Goal: Transaction & Acquisition: Purchase product/service

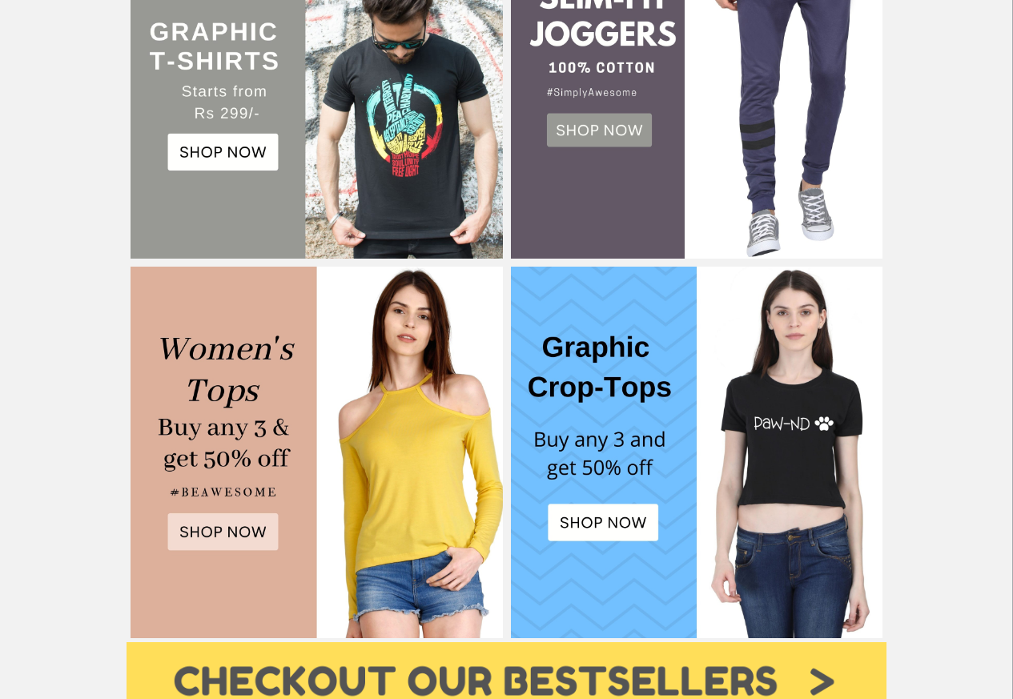
scroll to position [577, 0]
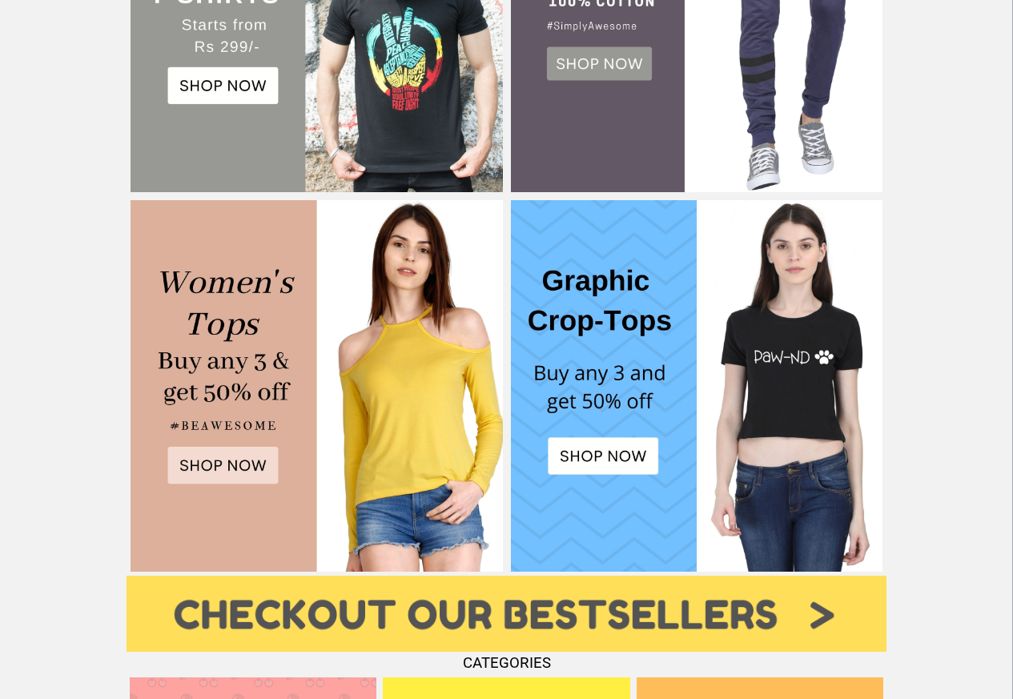
click at [208, 87] on img at bounding box center [317, 6] width 372 height 372
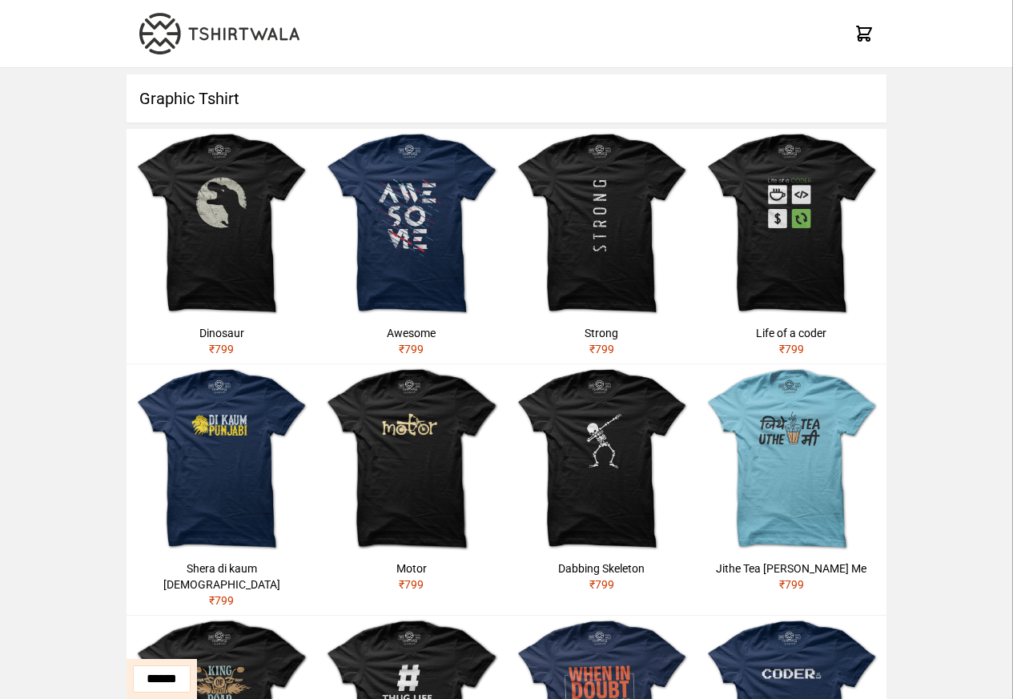
click at [190, 236] on img at bounding box center [222, 224] width 190 height 190
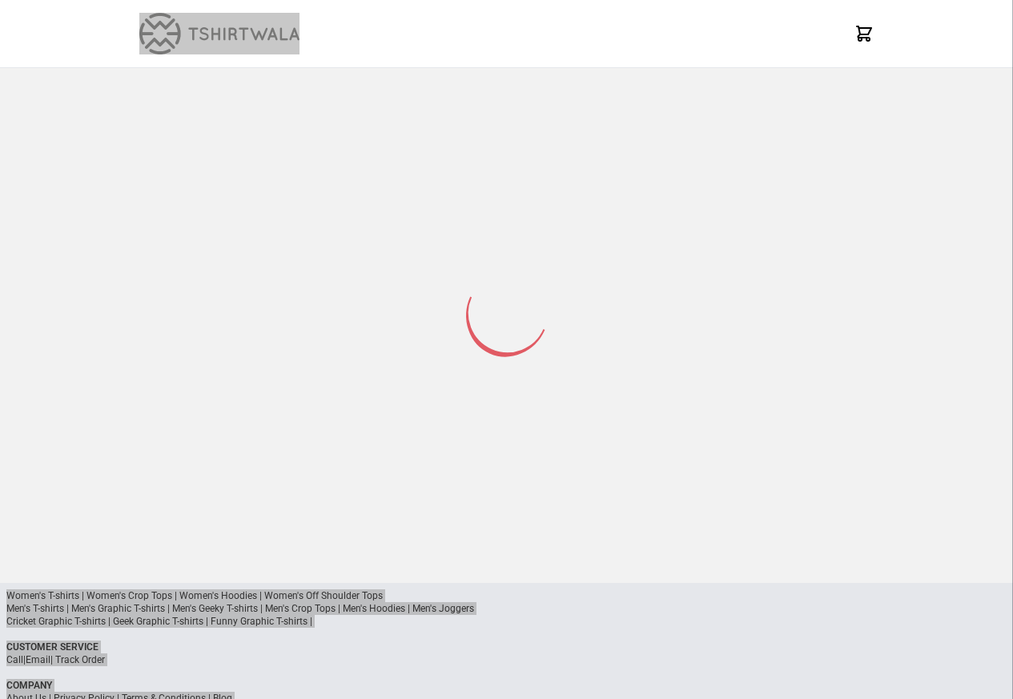
select select "*********"
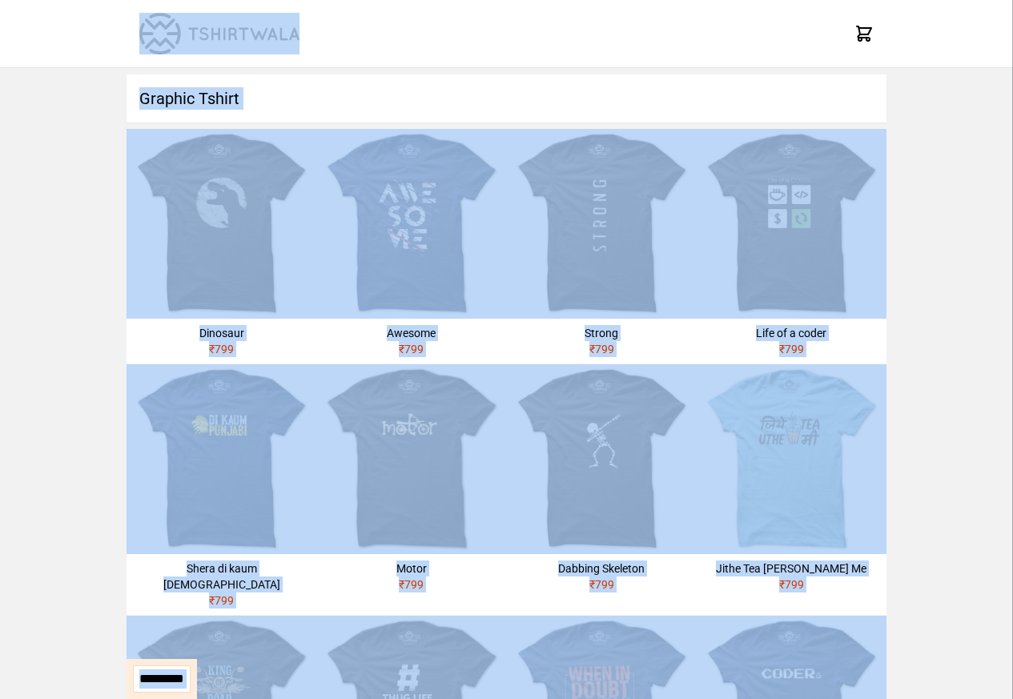
click at [189, 99] on h1 "Graphic Tshirt" at bounding box center [507, 98] width 760 height 48
click at [194, 95] on h1 "Graphic Tshirt" at bounding box center [507, 98] width 760 height 48
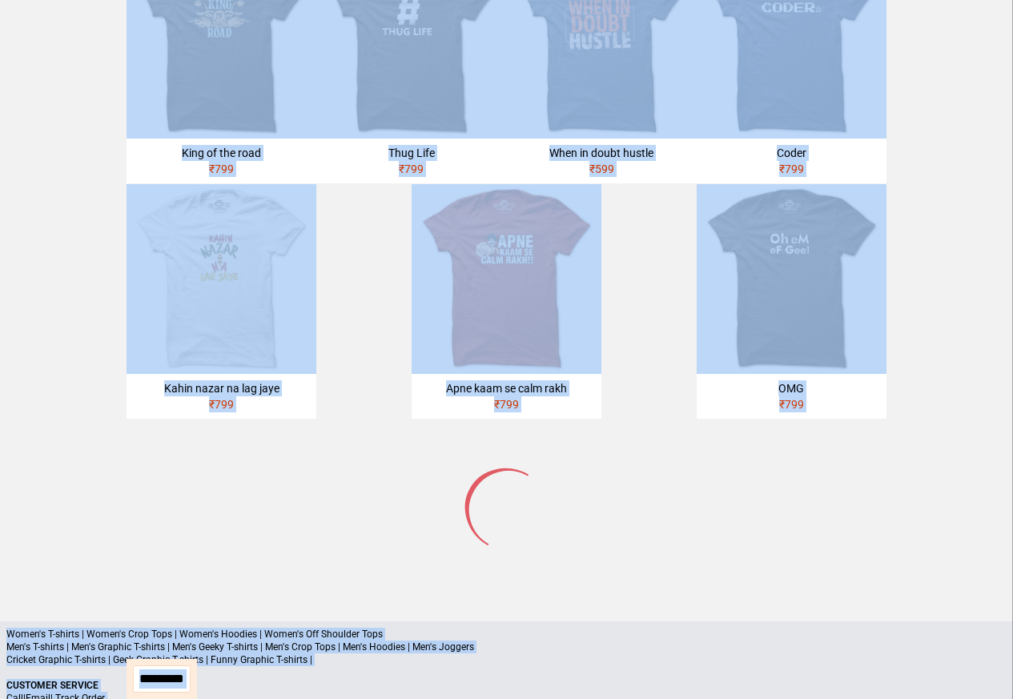
scroll to position [673, 0]
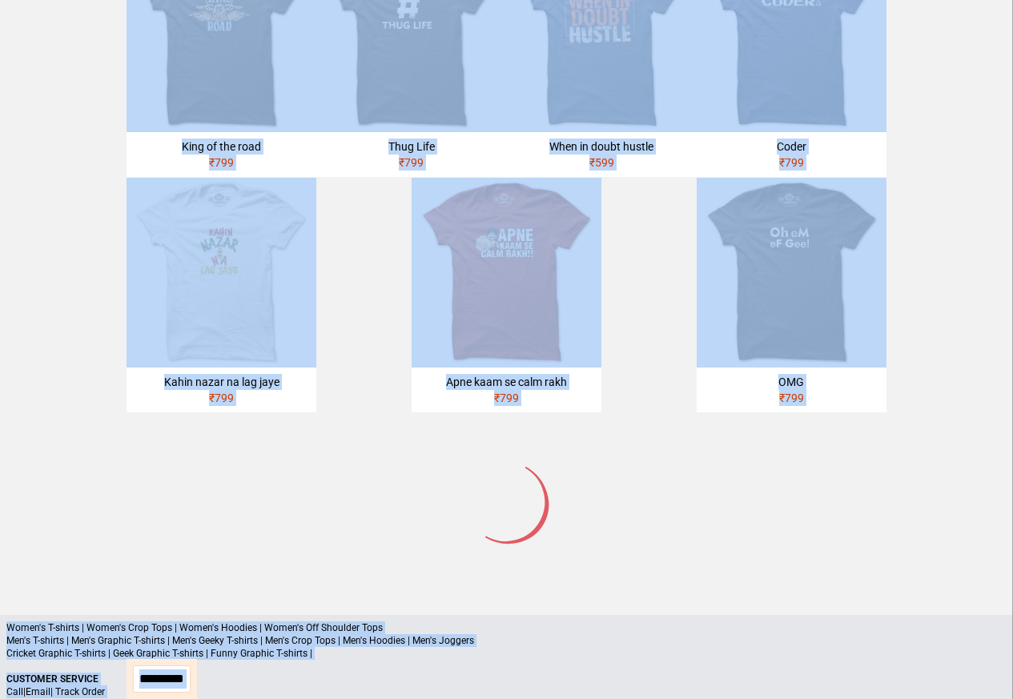
click at [74, 647] on p "Cricket Graphic T-shirts | Geek Graphic T-shirts | Funny Graphic T-shirts |" at bounding box center [506, 653] width 1000 height 13
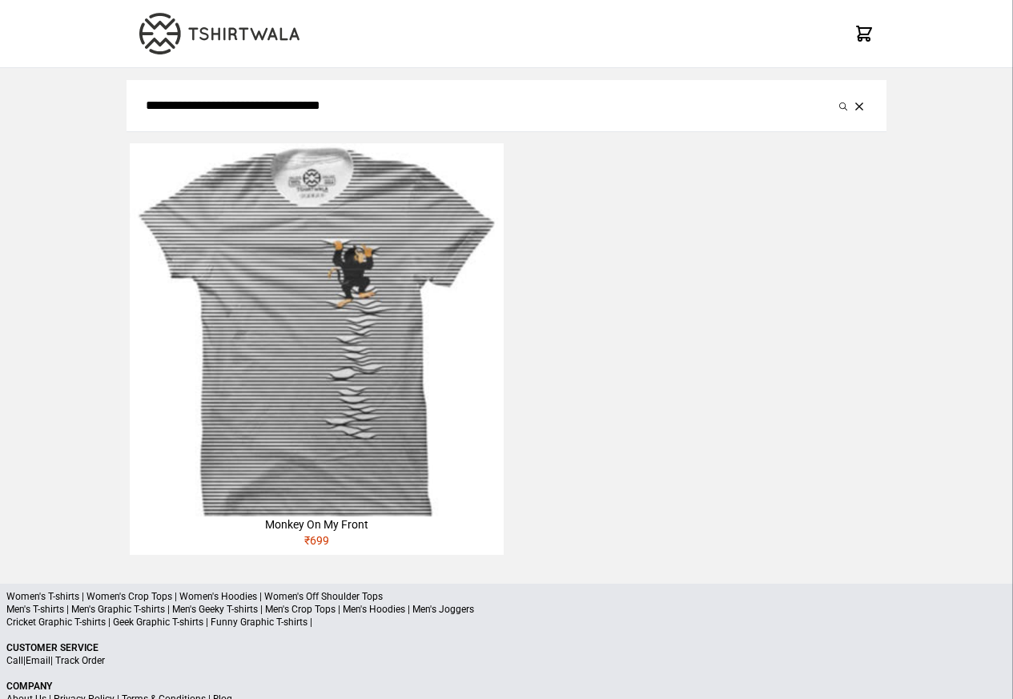
type input "**********"
click at [835, 96] on button "submit" at bounding box center [843, 105] width 16 height 19
click at [384, 527] on div "Monkey On My Front" at bounding box center [316, 525] width 373 height 16
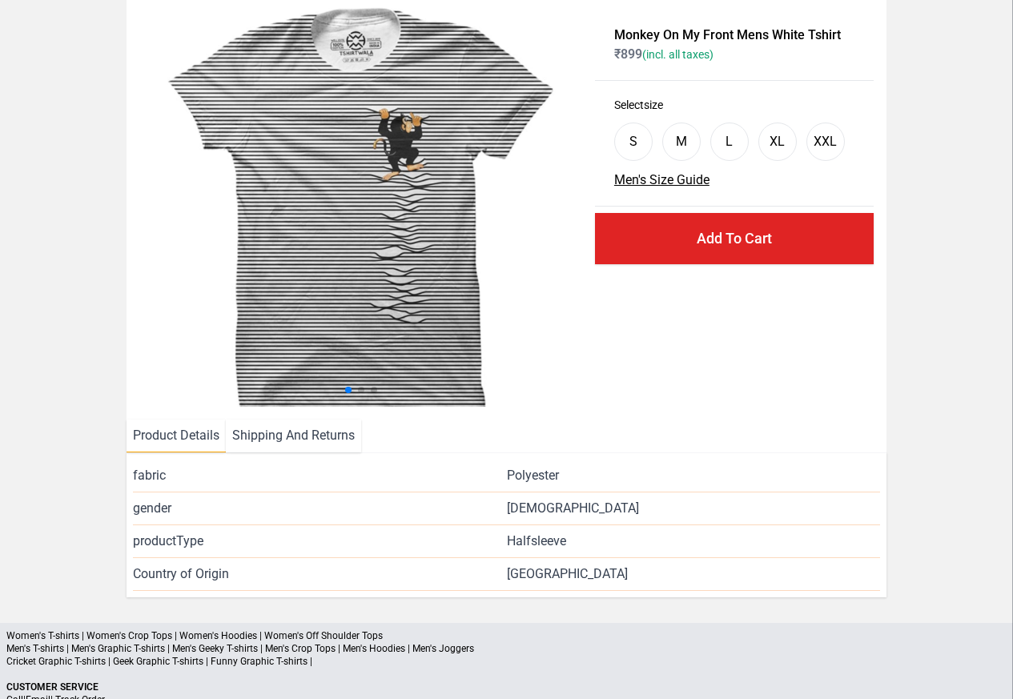
scroll to position [194, 0]
